Goal: Task Accomplishment & Management: Manage account settings

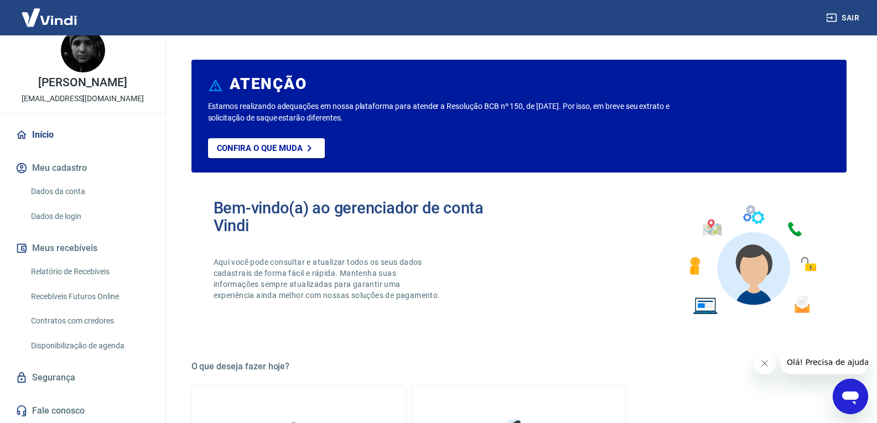
click at [56, 270] on link "Relatório de Recebíveis" at bounding box center [90, 272] width 126 height 23
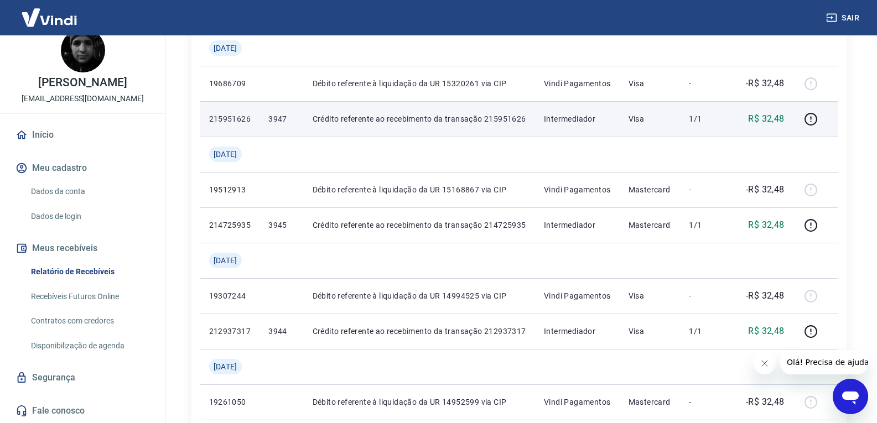
scroll to position [332, 0]
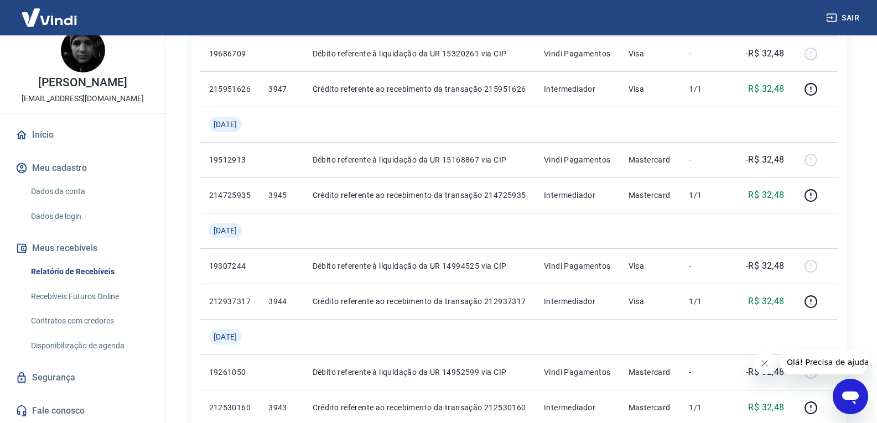
click at [60, 299] on link "Recebíveis Futuros Online" at bounding box center [90, 297] width 126 height 23
